Goal: Find specific page/section: Find specific page/section

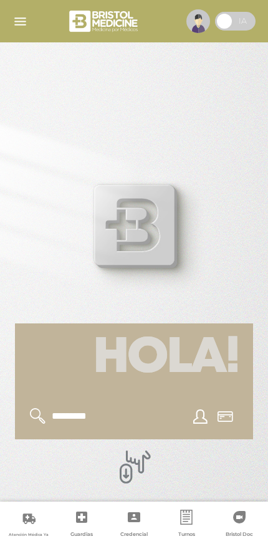
click at [20, 21] on img "button" at bounding box center [20, 22] width 16 height 16
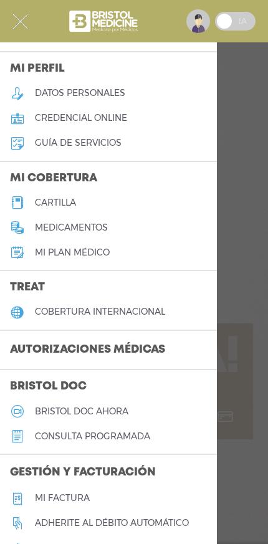
scroll to position [37, 0]
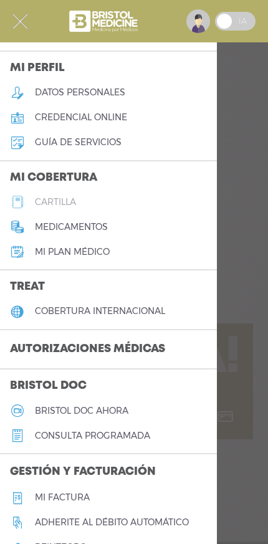
click at [39, 197] on h5 "cartilla" at bounding box center [55, 202] width 41 height 11
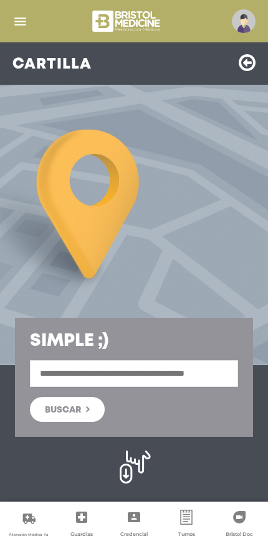
click at [155, 378] on input "text" at bounding box center [134, 373] width 208 height 27
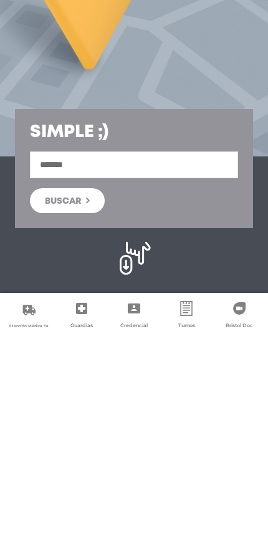
type input "*******"
click at [52, 406] on span "Buscar" at bounding box center [63, 410] width 36 height 9
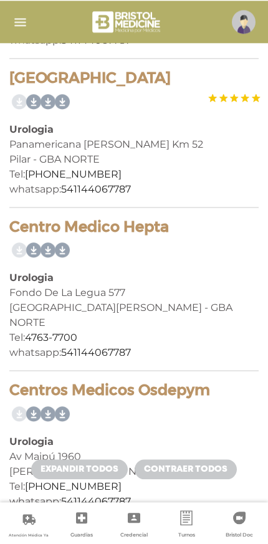
scroll to position [736, 0]
